Goal: Transaction & Acquisition: Purchase product/service

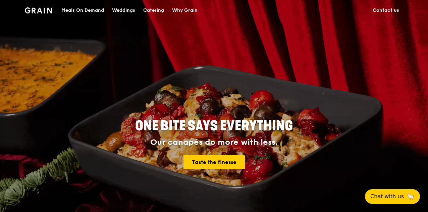
click at [86, 12] on div "Meals On Demand" at bounding box center [82, 10] width 43 height 20
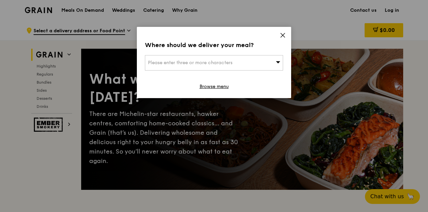
click at [171, 60] on span "Please enter three or more characters" at bounding box center [190, 63] width 85 height 6
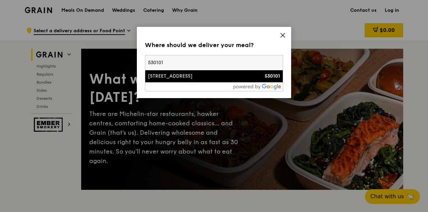
type input "530101"
click at [205, 78] on div "[STREET_ADDRESS]" at bounding box center [197, 76] width 99 height 7
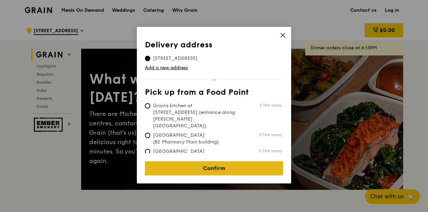
click at [214, 161] on link "Confirm" at bounding box center [214, 168] width 138 height 14
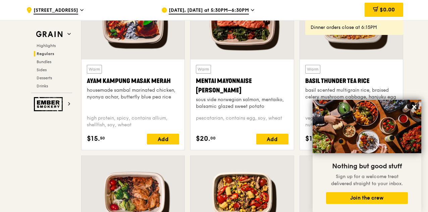
scroll to position [738, 0]
